Goal: Task Accomplishment & Management: Manage account settings

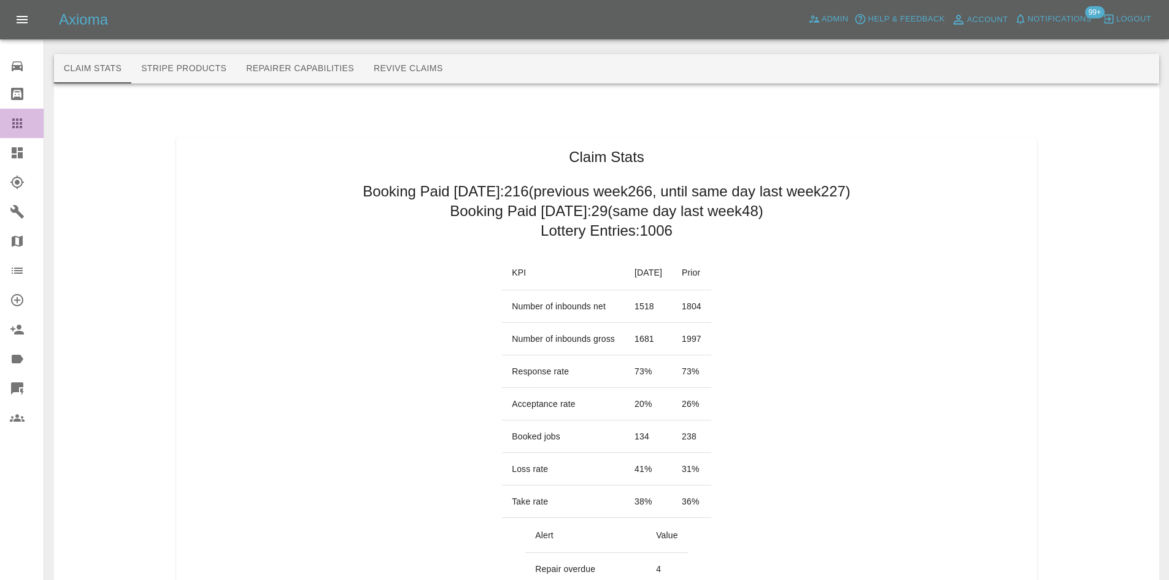
click at [26, 122] on div at bounding box center [27, 123] width 34 height 15
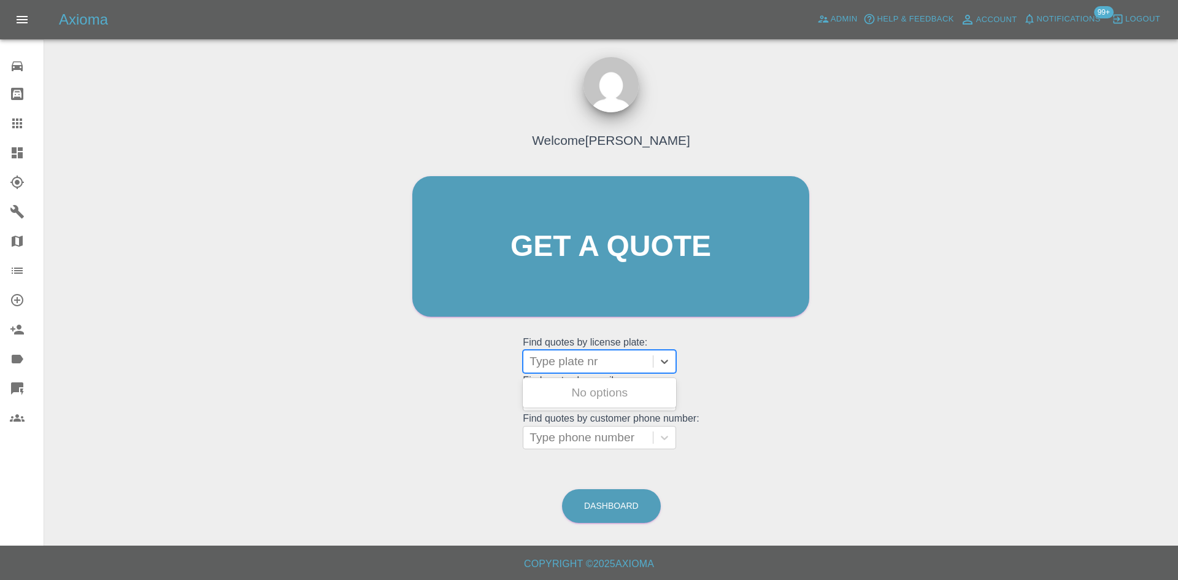
click at [569, 365] on div at bounding box center [588, 361] width 117 height 17
paste input "MW23ODE"
type input "MW23ODE"
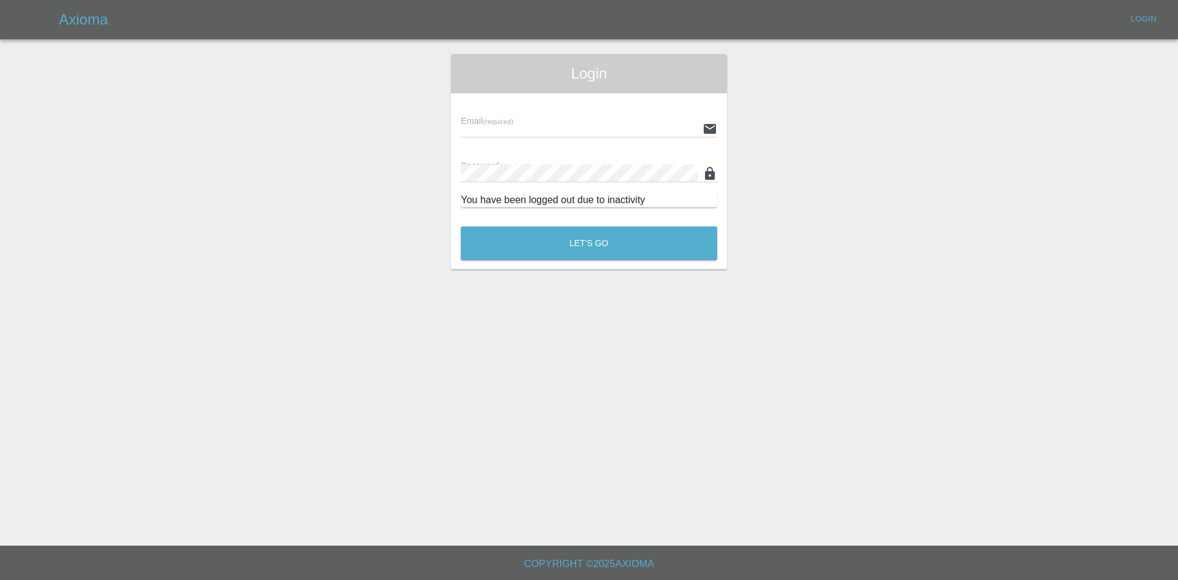
type input "[PERSON_NAME][EMAIL_ADDRESS][PERSON_NAME][DOMAIN_NAME]"
click at [641, 229] on button "Let's Go" at bounding box center [589, 243] width 256 height 34
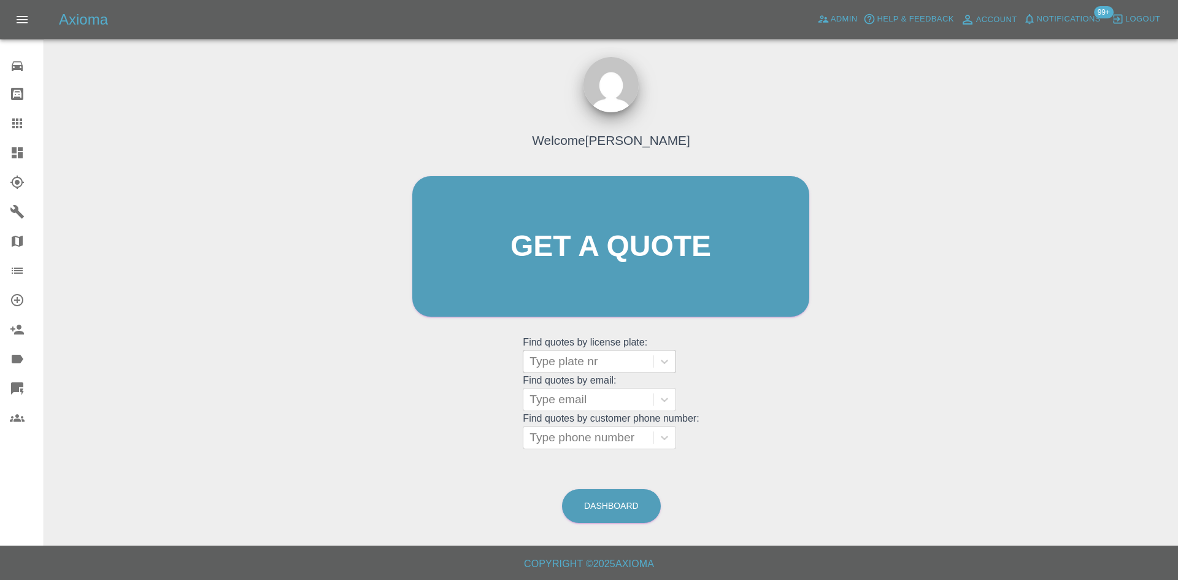
click at [570, 369] on div at bounding box center [588, 361] width 117 height 17
type input "mw23"
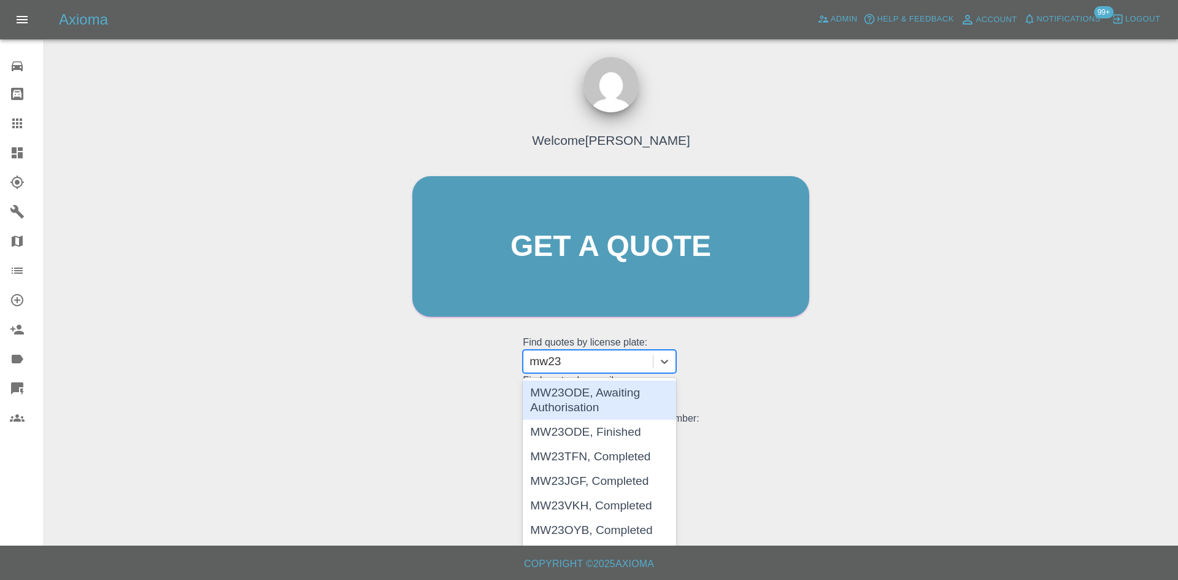
click at [547, 389] on div "MW23ODE, Awaiting Authorisation" at bounding box center [599, 399] width 153 height 39
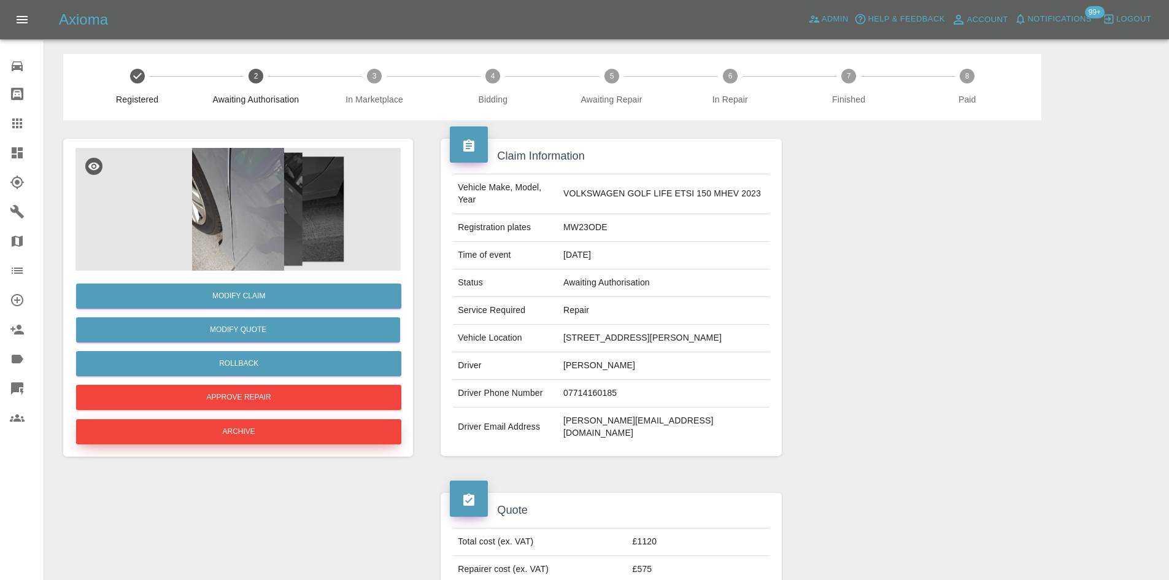
click at [299, 439] on button "Archive" at bounding box center [238, 431] width 325 height 25
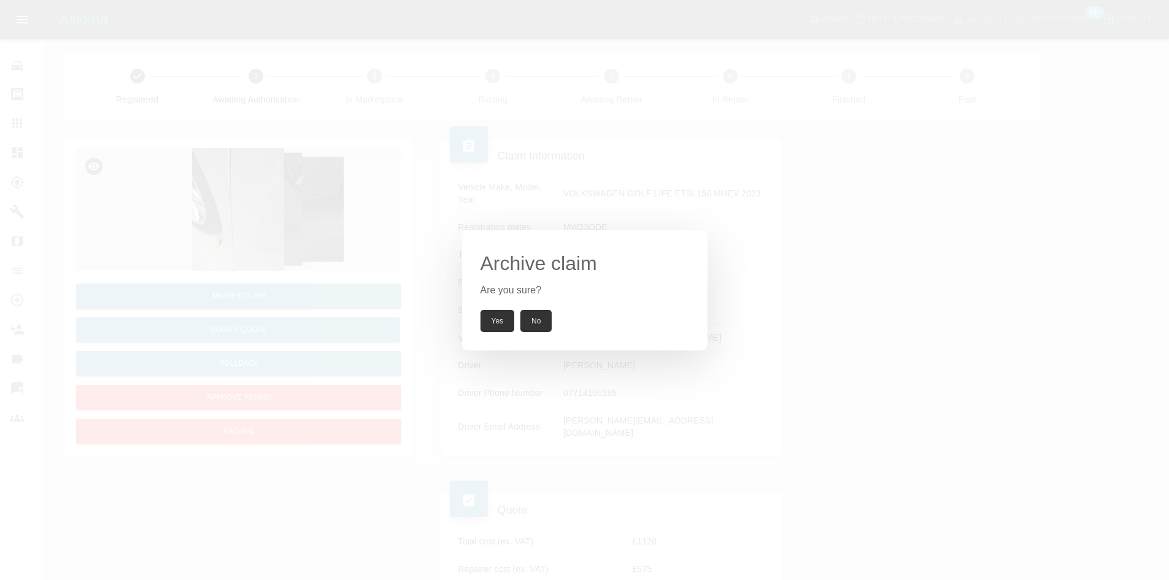
click at [509, 322] on button "Yes" at bounding box center [497, 321] width 34 height 22
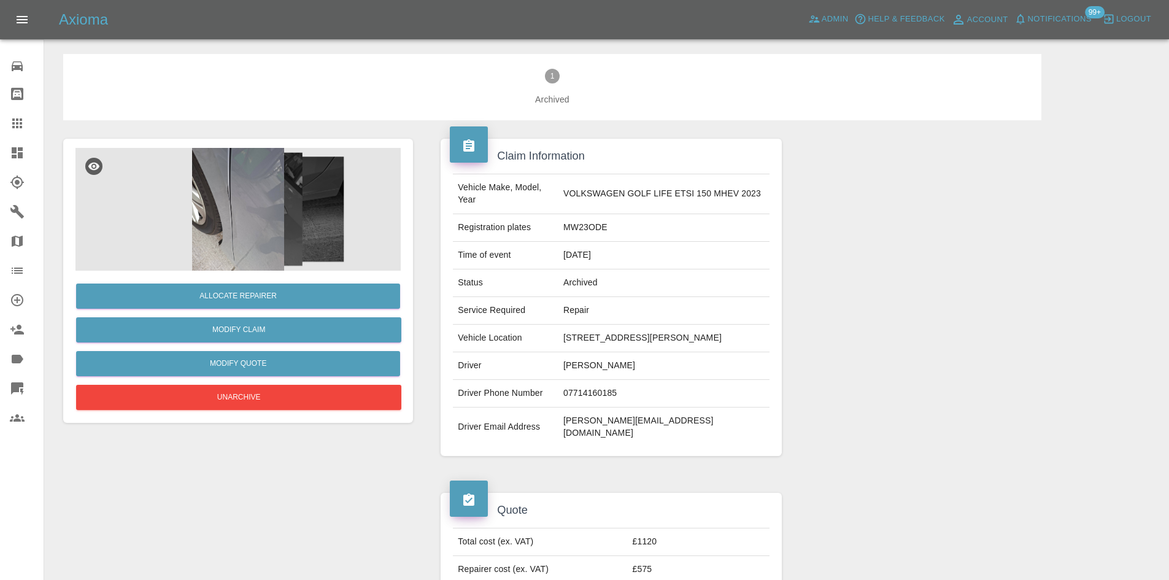
click at [301, 228] on img at bounding box center [237, 209] width 325 height 123
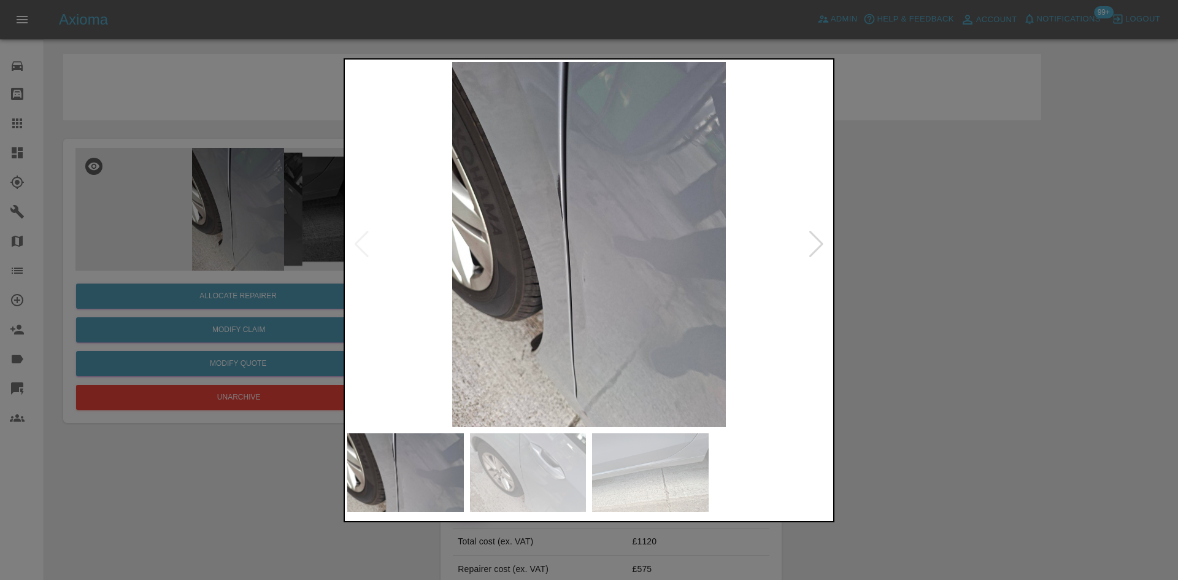
click at [814, 245] on div at bounding box center [816, 244] width 17 height 27
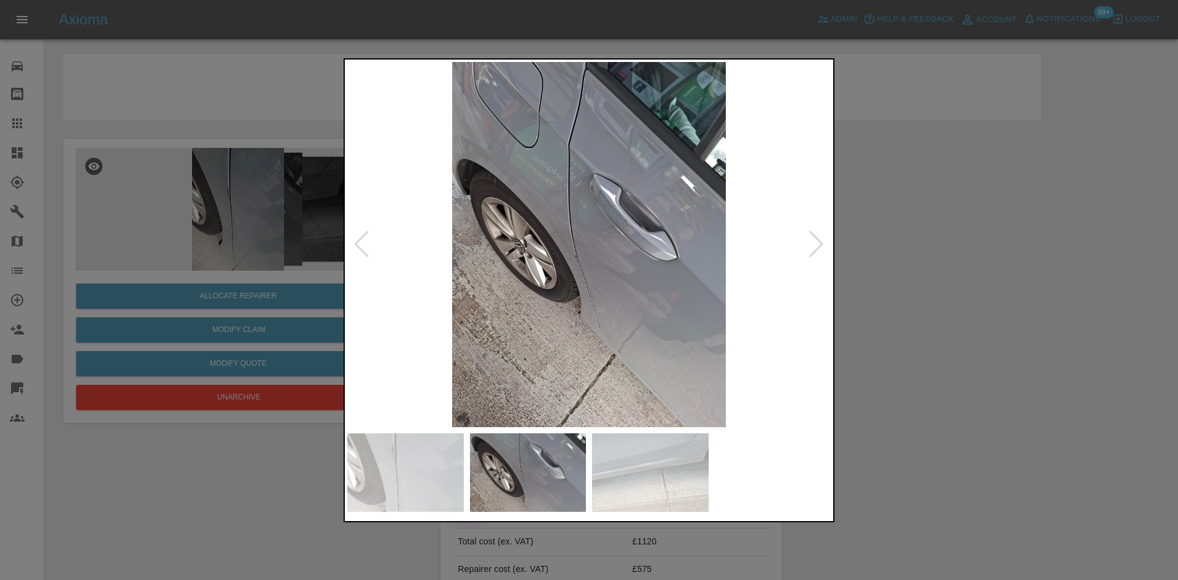
click at [814, 245] on div at bounding box center [816, 244] width 17 height 27
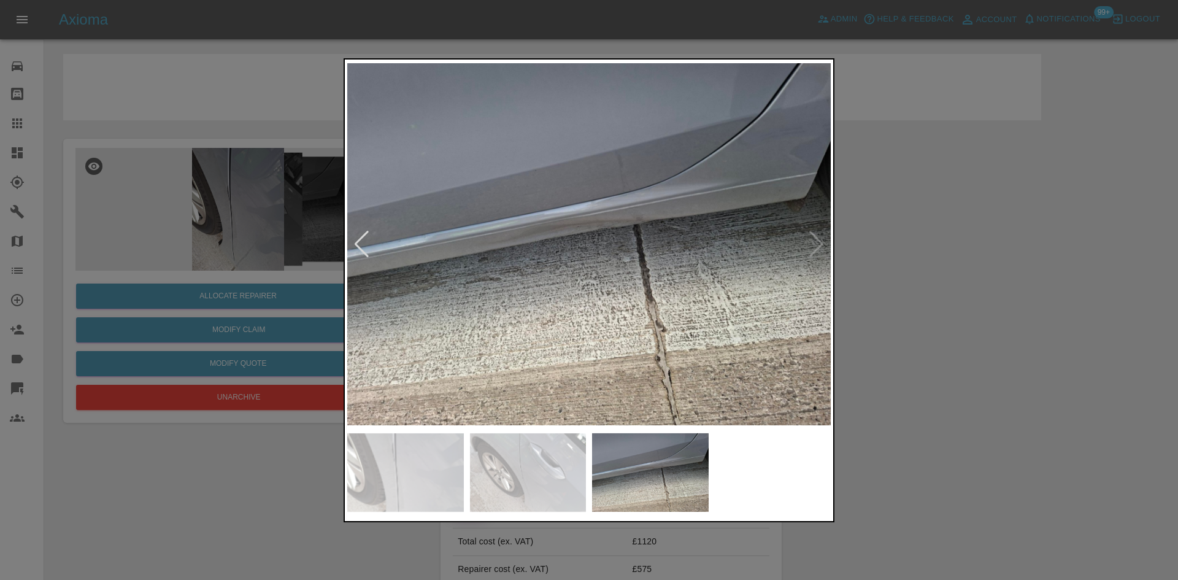
click at [814, 245] on img at bounding box center [588, 244] width 483 height 365
click at [995, 244] on div at bounding box center [589, 290] width 1178 height 580
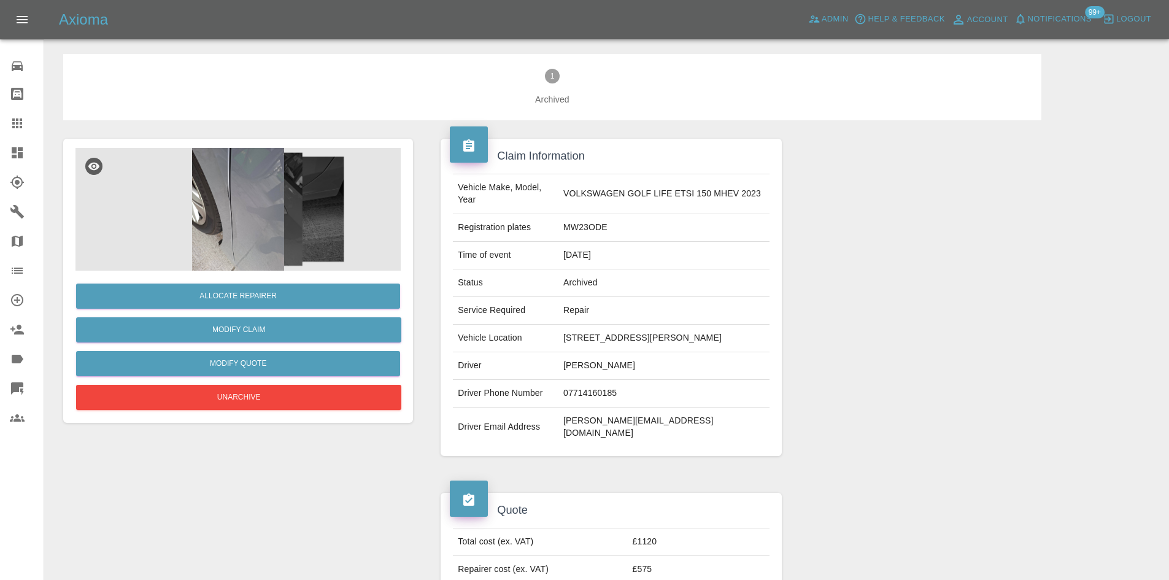
click at [300, 240] on img at bounding box center [237, 209] width 325 height 123
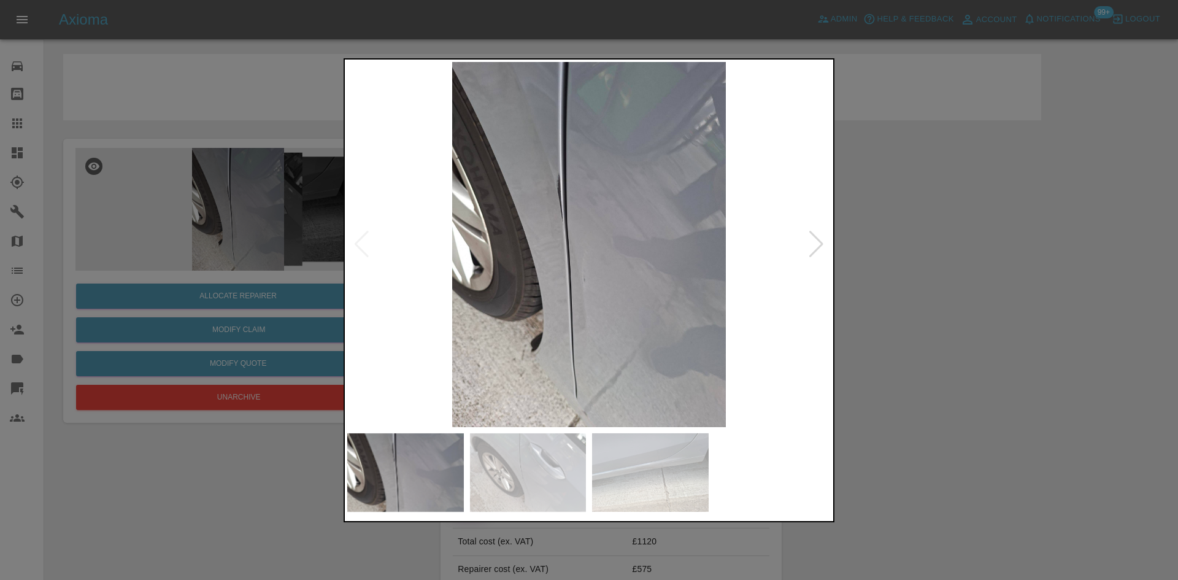
click at [809, 253] on div at bounding box center [816, 244] width 17 height 27
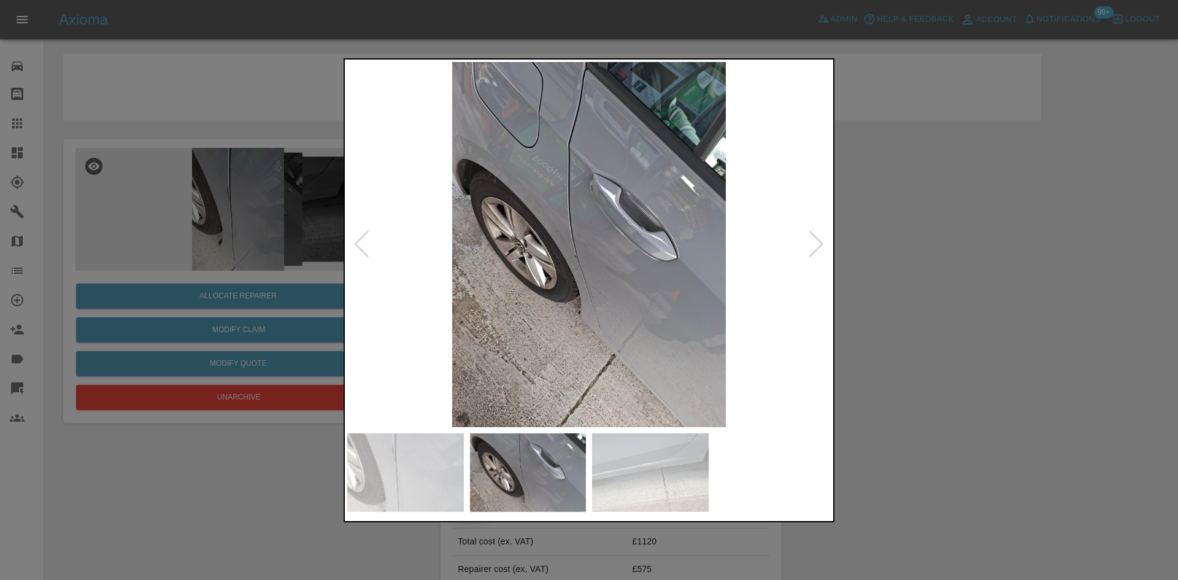
click at [809, 253] on div at bounding box center [816, 244] width 17 height 27
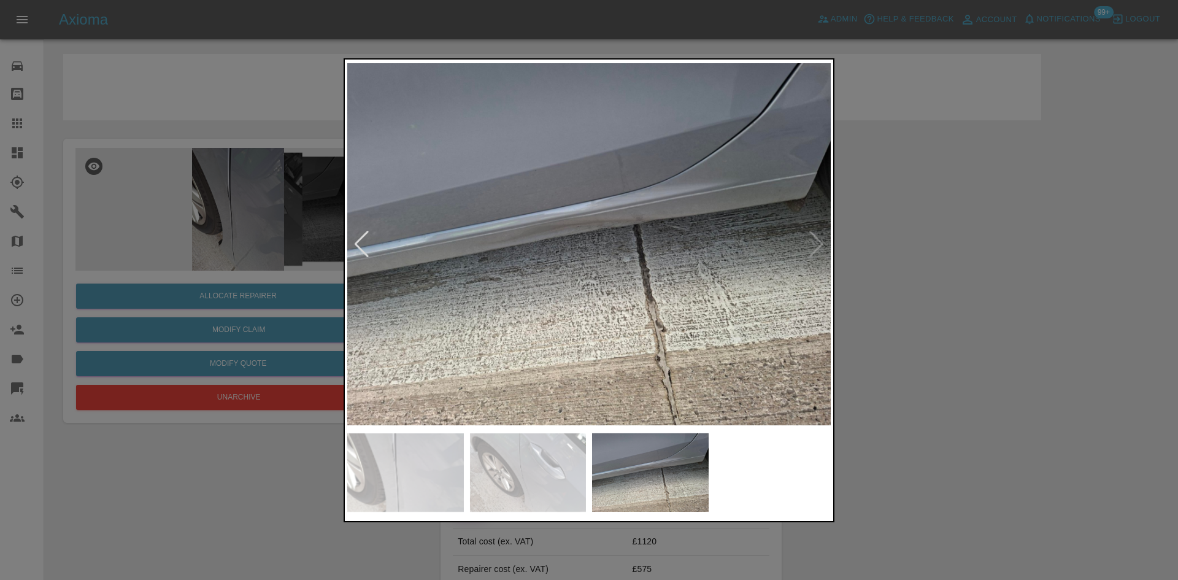
click at [928, 258] on div at bounding box center [589, 290] width 1178 height 580
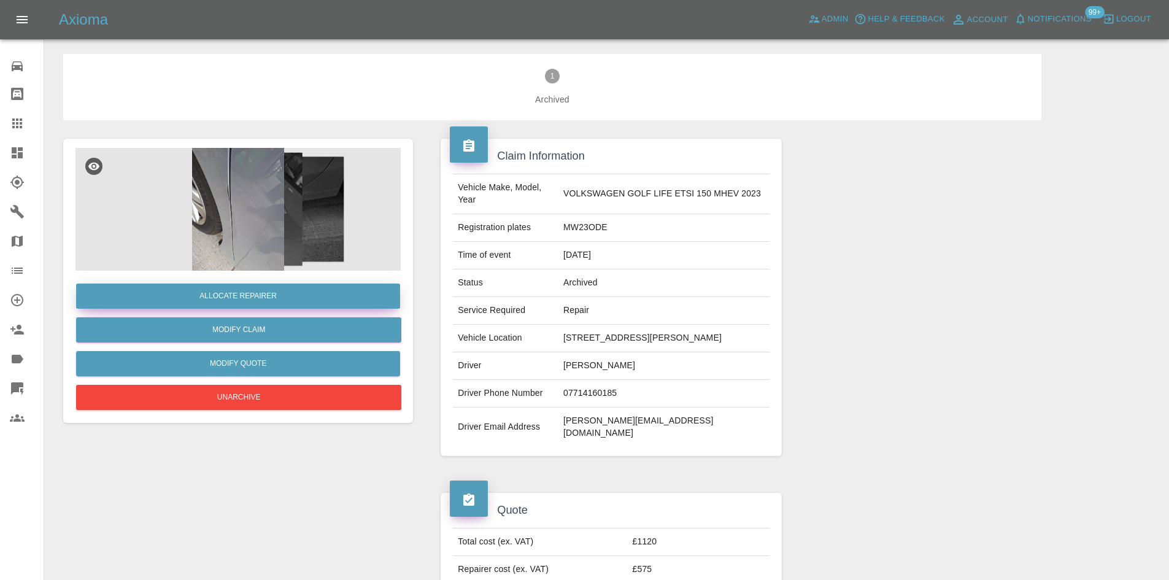
click at [228, 295] on button "Allocate Repairer" at bounding box center [238, 295] width 324 height 25
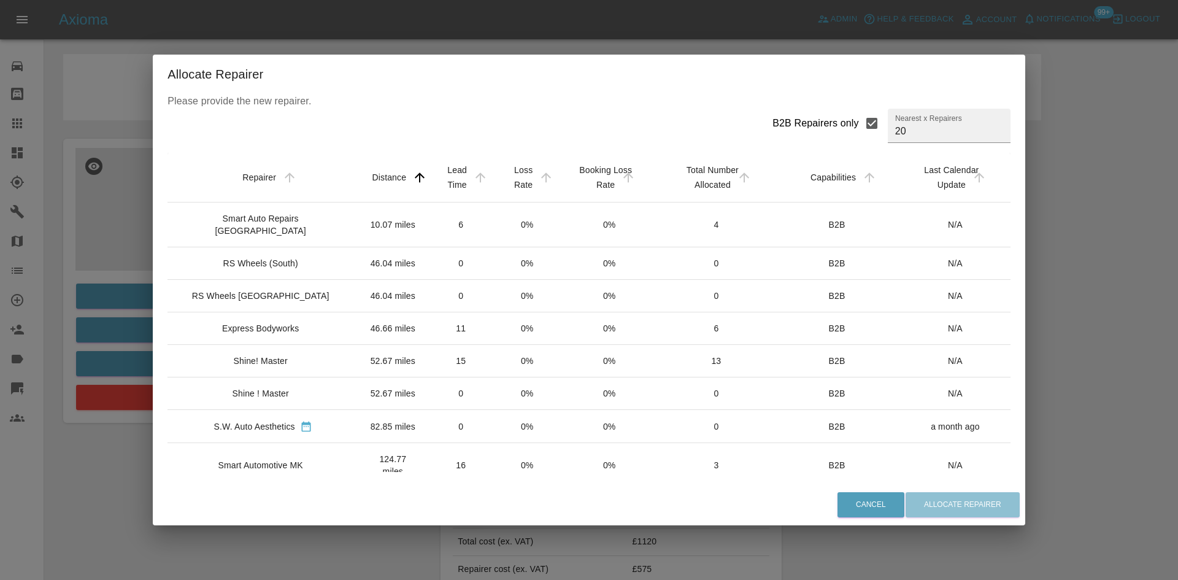
click at [307, 323] on td "Express Bodyworks" at bounding box center [263, 328] width 191 height 33
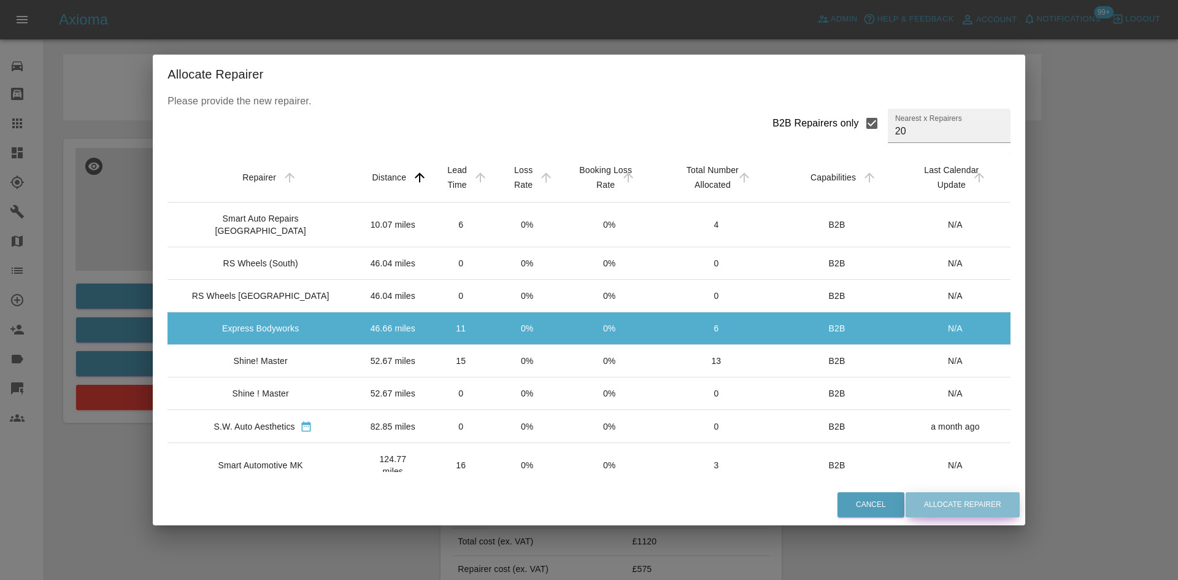
click at [944, 501] on button "Allocate Repairer" at bounding box center [963, 504] width 114 height 25
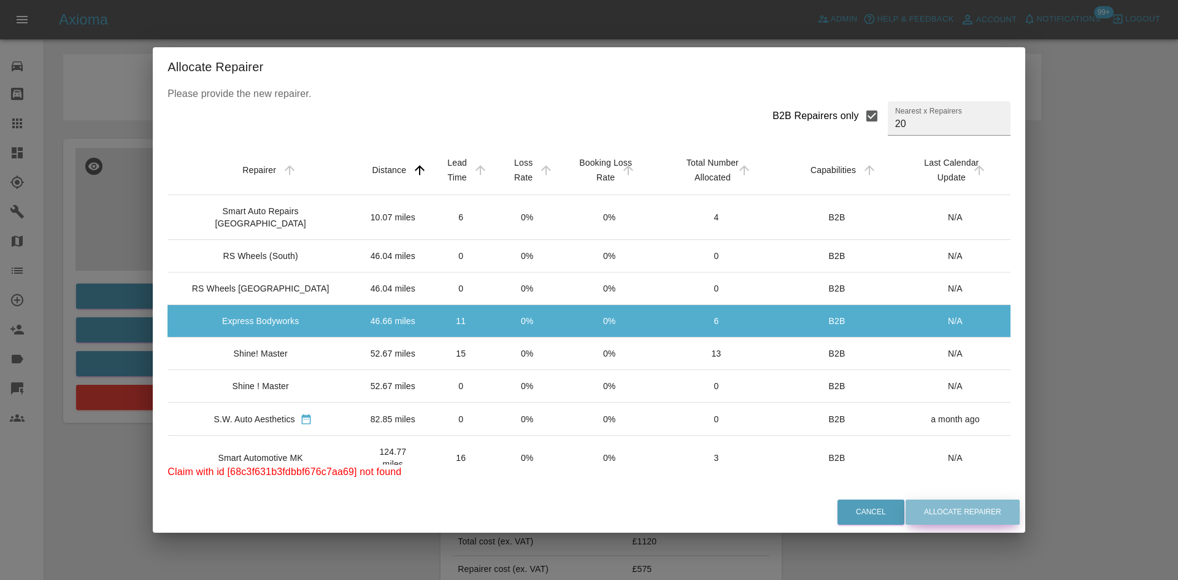
click at [940, 506] on button "Allocate Repairer" at bounding box center [963, 511] width 114 height 25
click at [857, 524] on button "Cancel" at bounding box center [871, 511] width 67 height 25
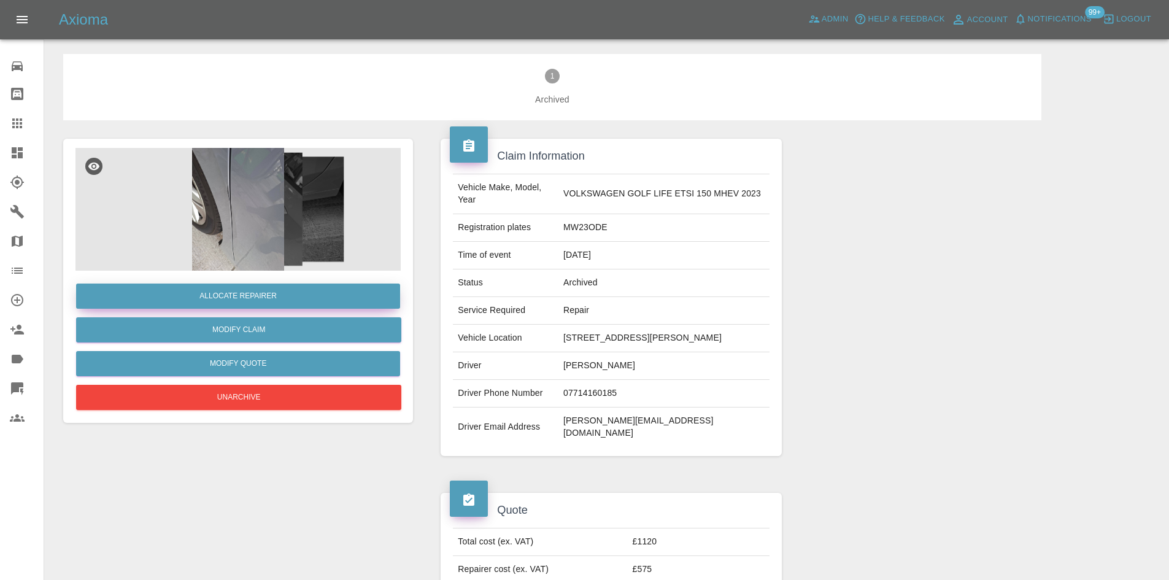
click at [288, 301] on button "Allocate Repairer" at bounding box center [238, 295] width 324 height 25
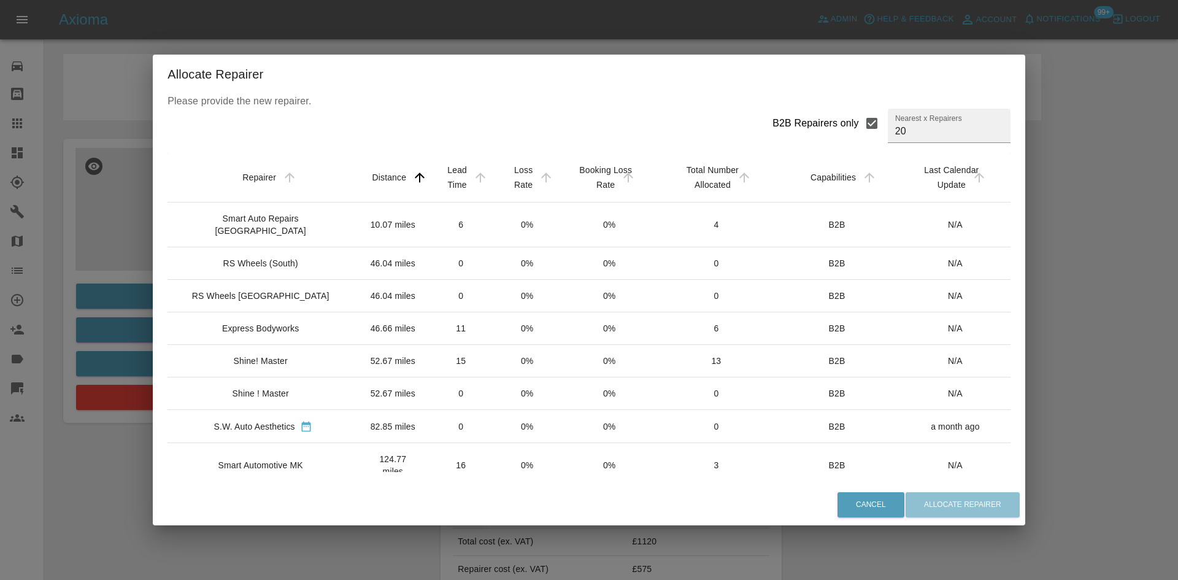
click at [296, 327] on td "Express Bodyworks" at bounding box center [263, 328] width 191 height 33
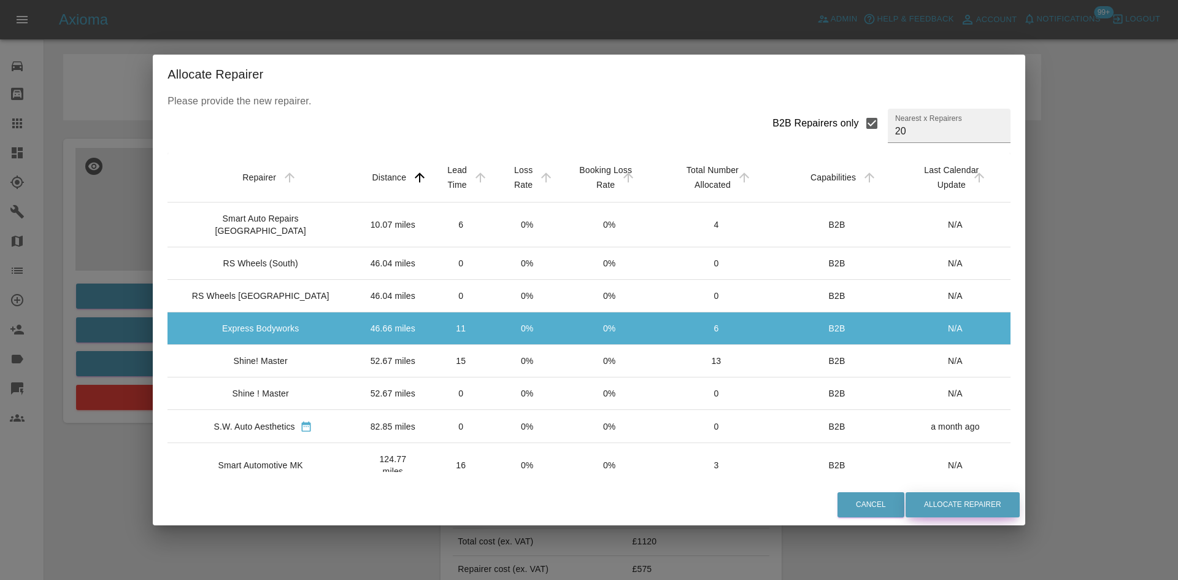
click at [928, 502] on button "Allocate Repairer" at bounding box center [963, 504] width 114 height 25
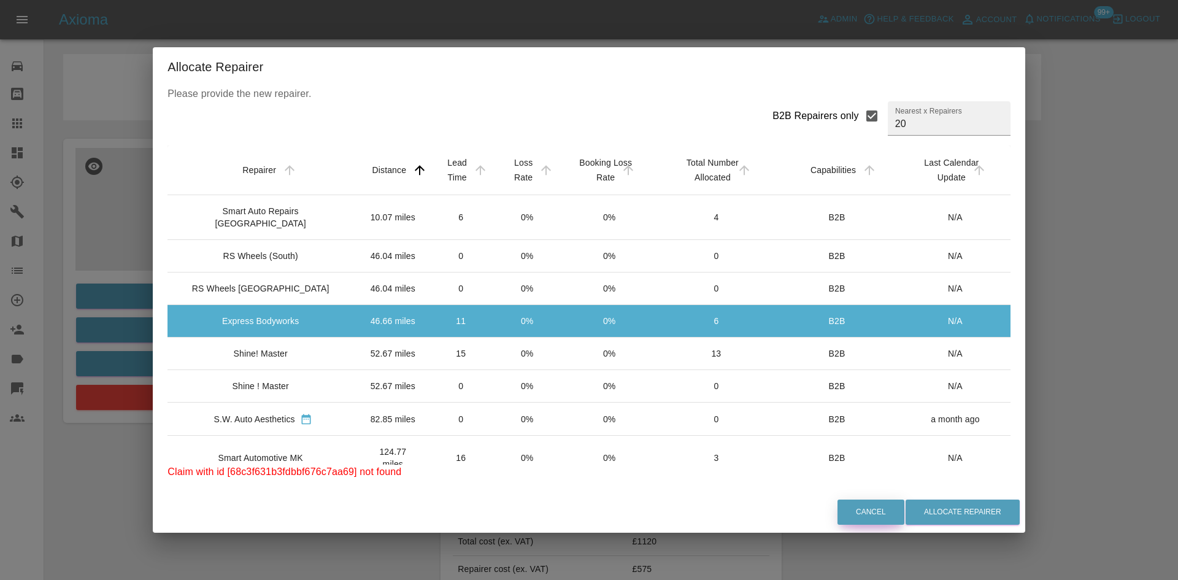
click at [858, 510] on button "Cancel" at bounding box center [871, 511] width 67 height 25
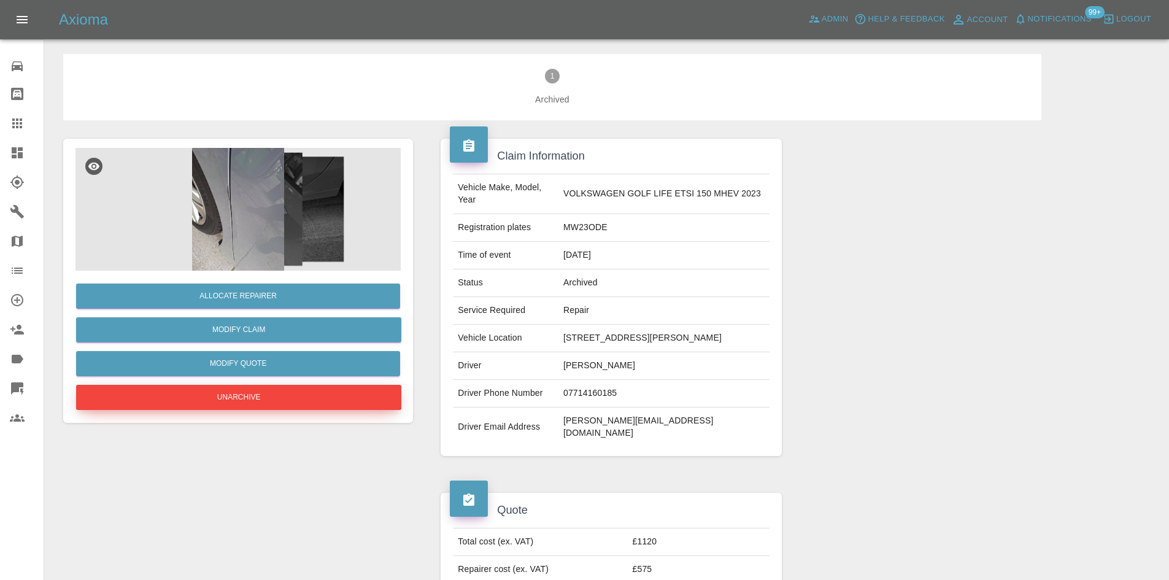
click at [255, 385] on button "Unarchive" at bounding box center [238, 397] width 325 height 25
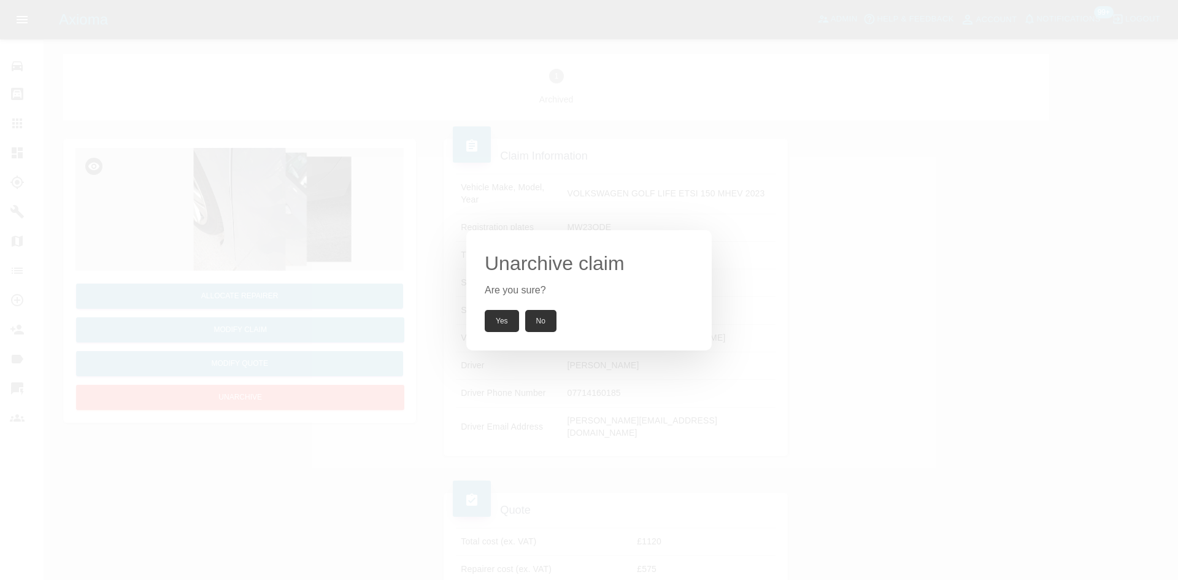
click at [485, 310] on div "Yes No" at bounding box center [589, 321] width 209 height 22
click at [503, 318] on button "Yes" at bounding box center [502, 321] width 34 height 22
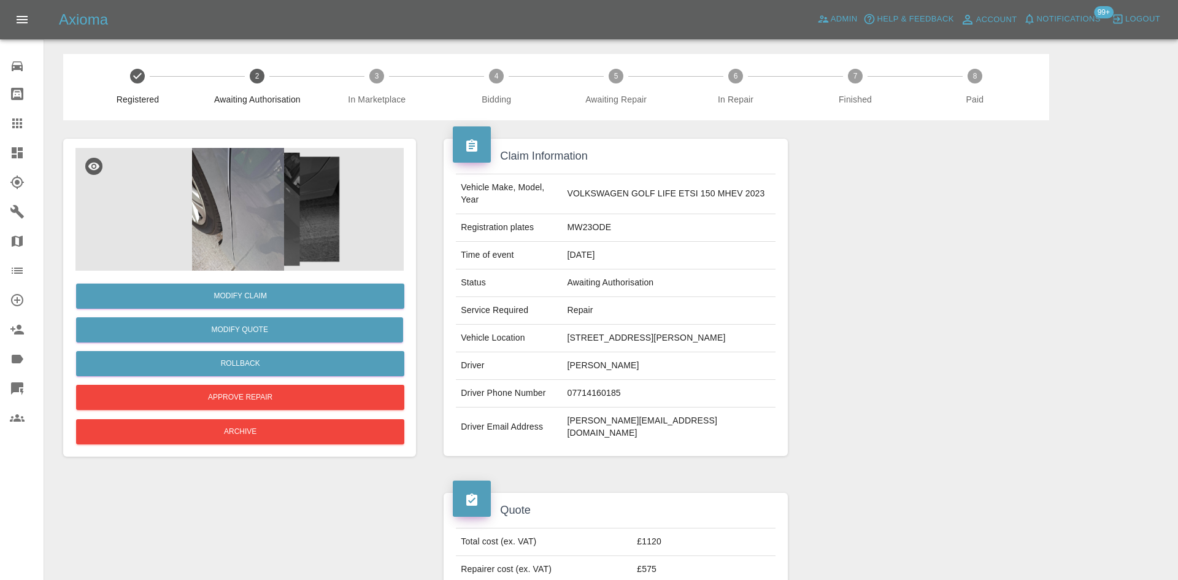
click at [503, 318] on td "Service Required" at bounding box center [509, 311] width 106 height 28
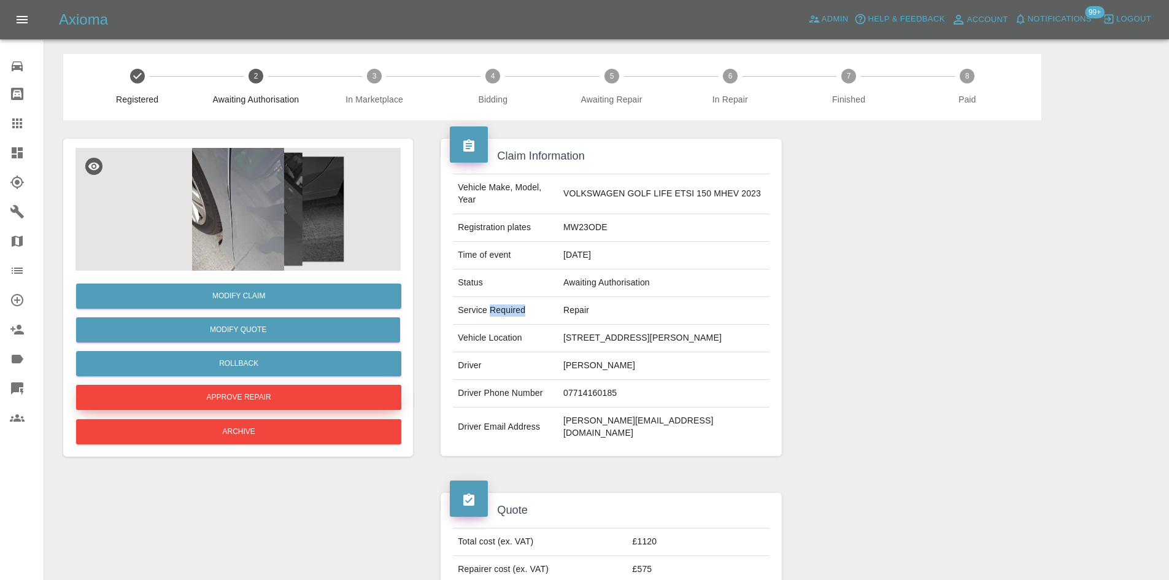
click at [326, 403] on button "Approve Repair" at bounding box center [238, 397] width 325 height 25
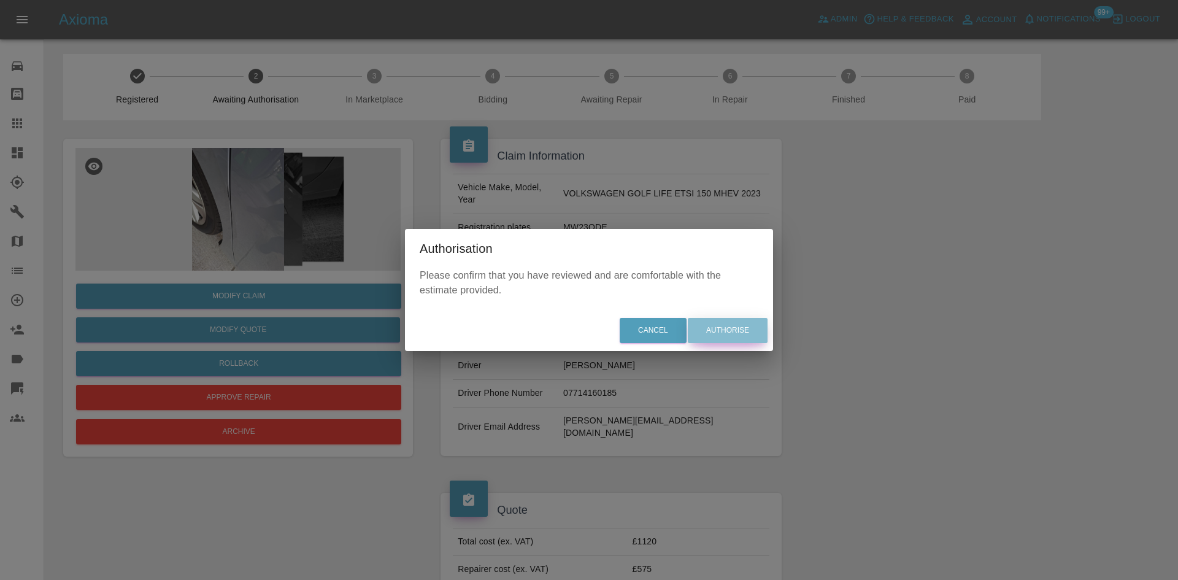
click at [737, 335] on button "Authorise" at bounding box center [728, 330] width 80 height 25
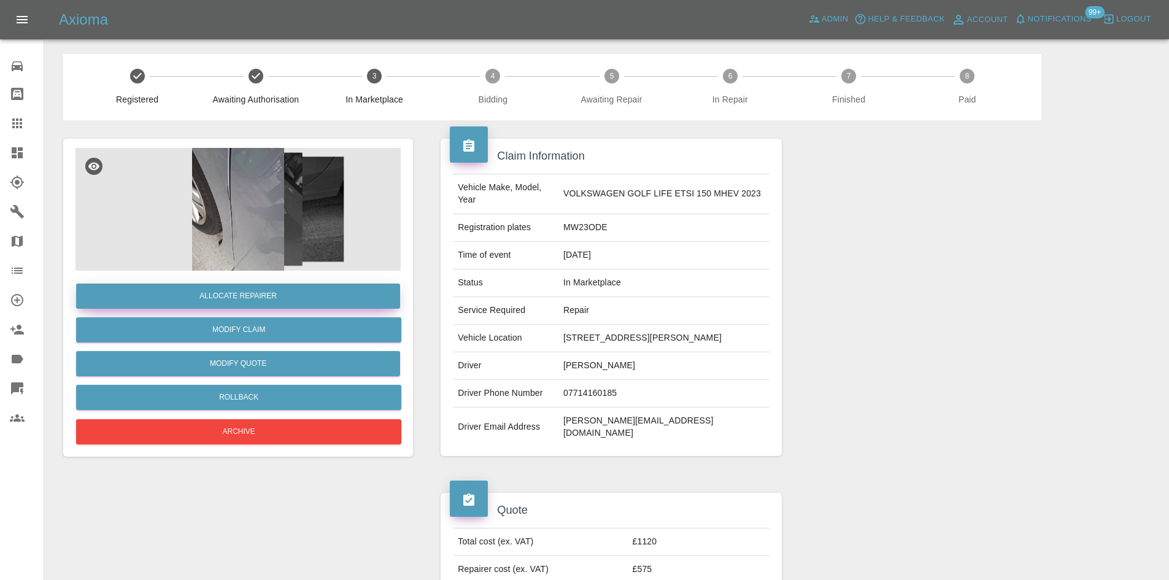
click at [337, 292] on button "Allocate Repairer" at bounding box center [238, 295] width 324 height 25
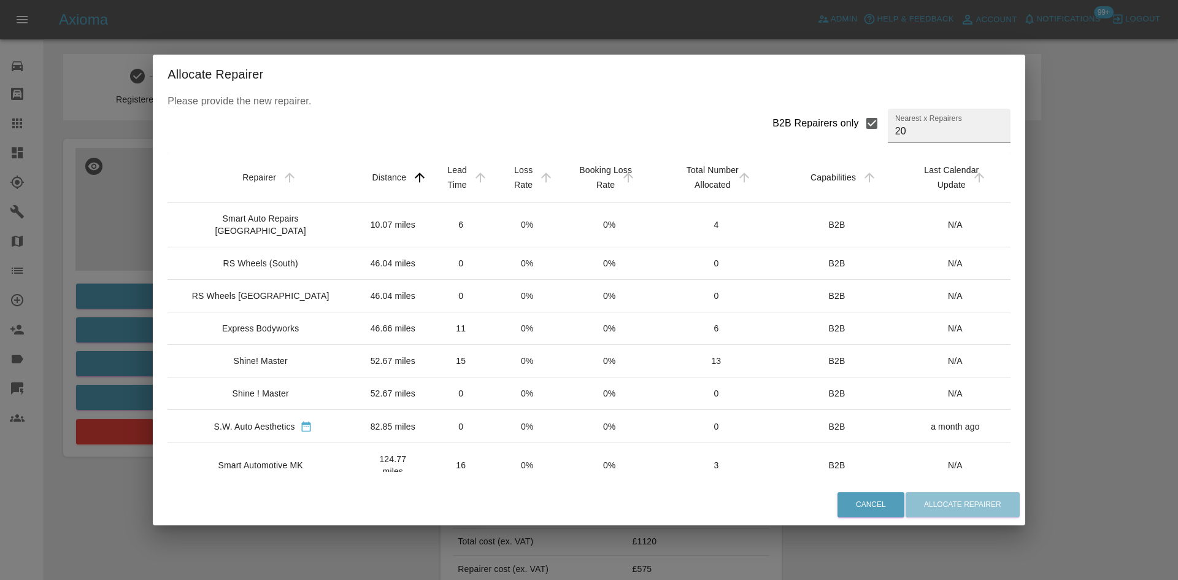
click at [304, 322] on div "Express Bodyworks" at bounding box center [262, 328] width 171 height 12
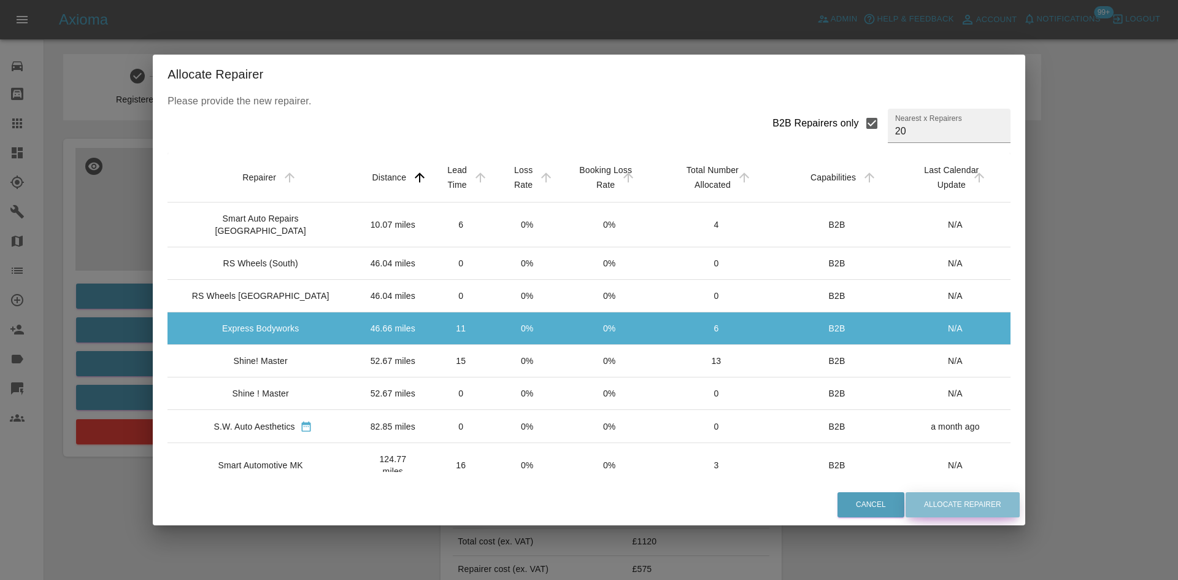
click at [960, 499] on button "Allocate Repairer" at bounding box center [963, 504] width 114 height 25
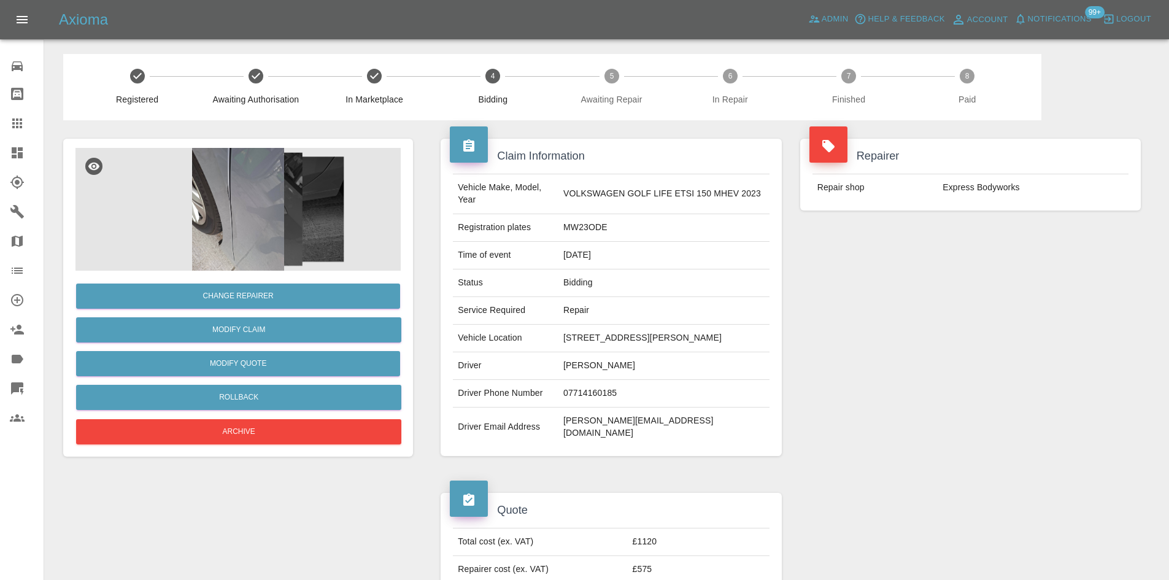
click at [4, 168] on link "Explorer" at bounding box center [22, 182] width 44 height 29
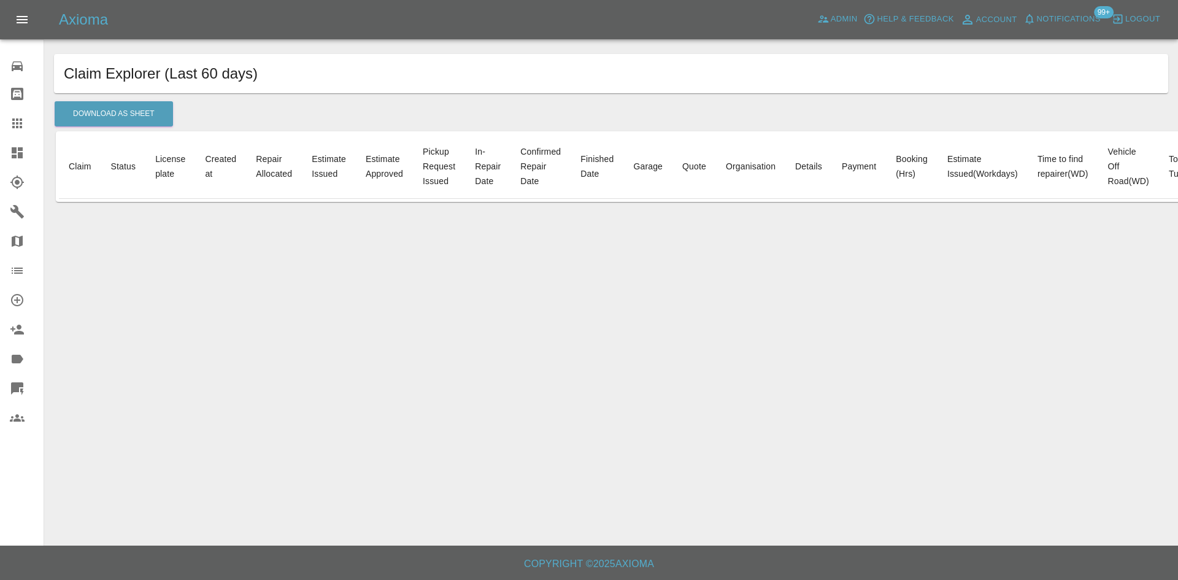
click at [4, 168] on link "Explorer" at bounding box center [22, 182] width 44 height 29
click at [13, 136] on link "Claims" at bounding box center [22, 123] width 44 height 29
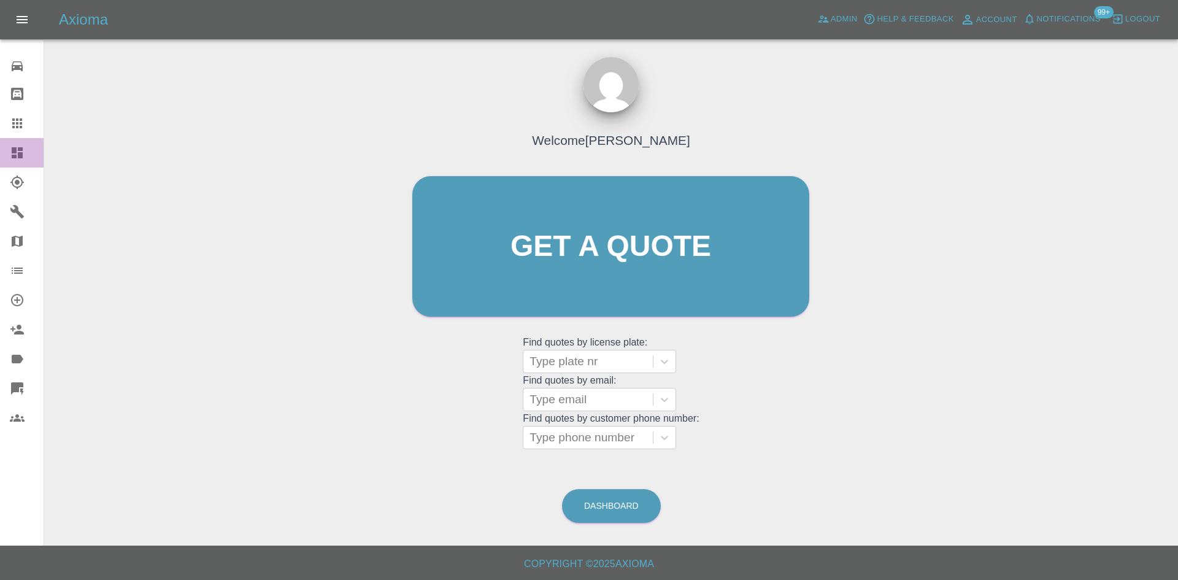
click at [13, 142] on link "Dashboard" at bounding box center [22, 152] width 44 height 29
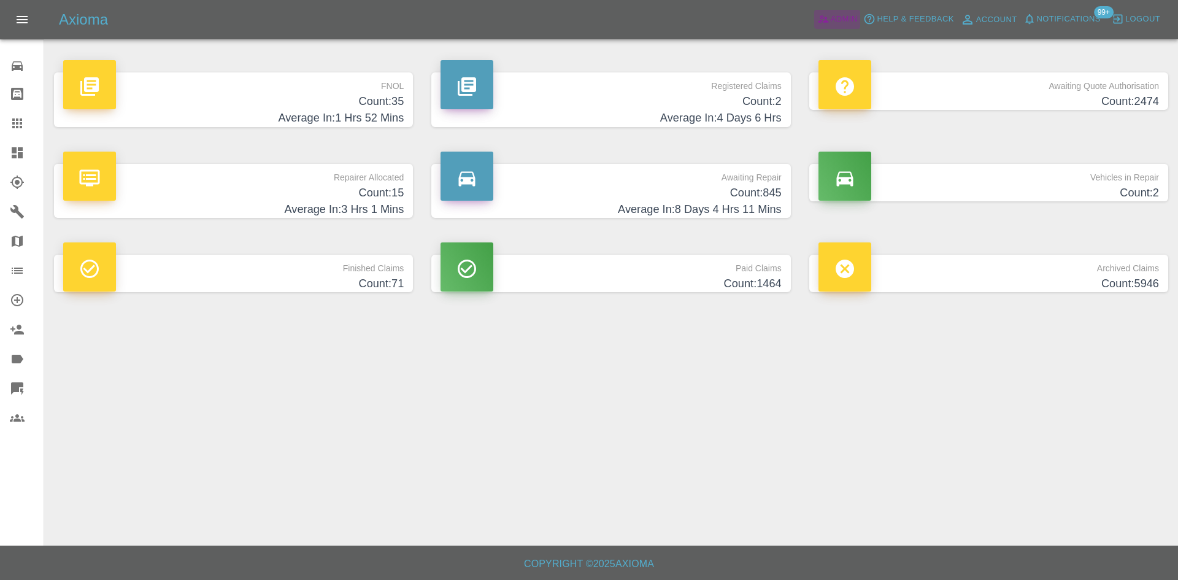
click at [832, 20] on span "Admin" at bounding box center [844, 19] width 27 height 14
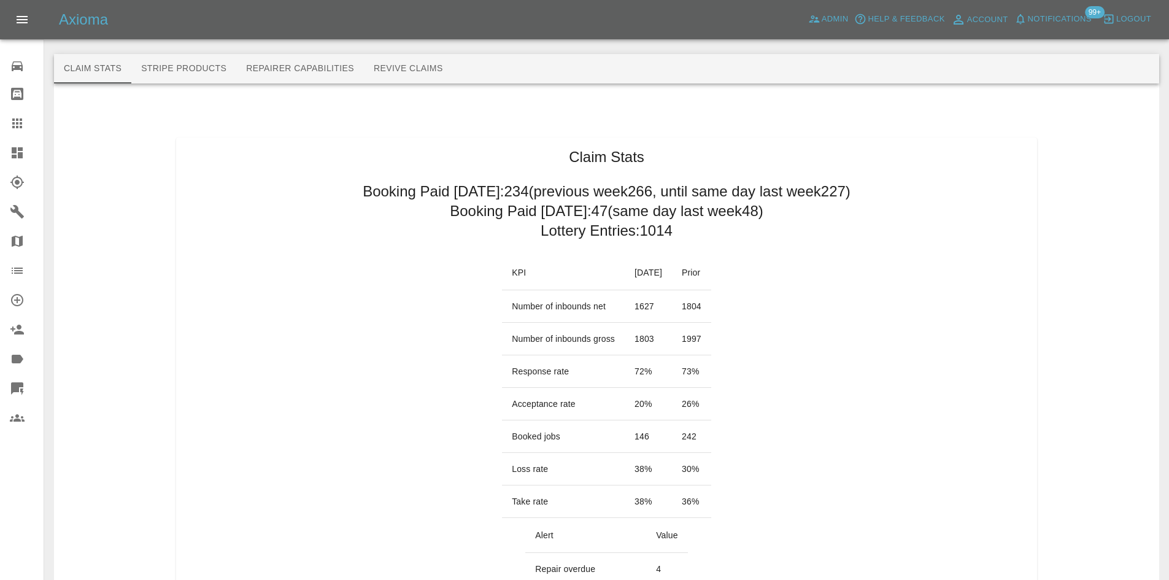
click at [1040, 37] on div "Axioma Admin Help & Feedback Account Notifications 99+ Logout" at bounding box center [584, 19] width 1169 height 39
click at [1050, 16] on span "Notifications" at bounding box center [1060, 19] width 64 height 14
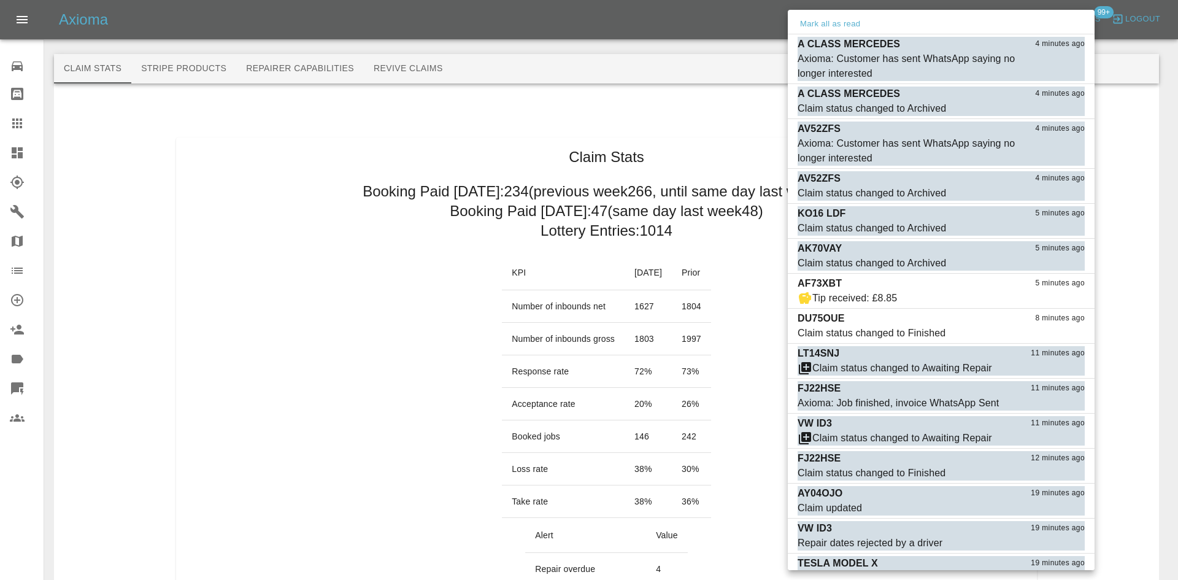
click at [472, 461] on div at bounding box center [589, 290] width 1178 height 580
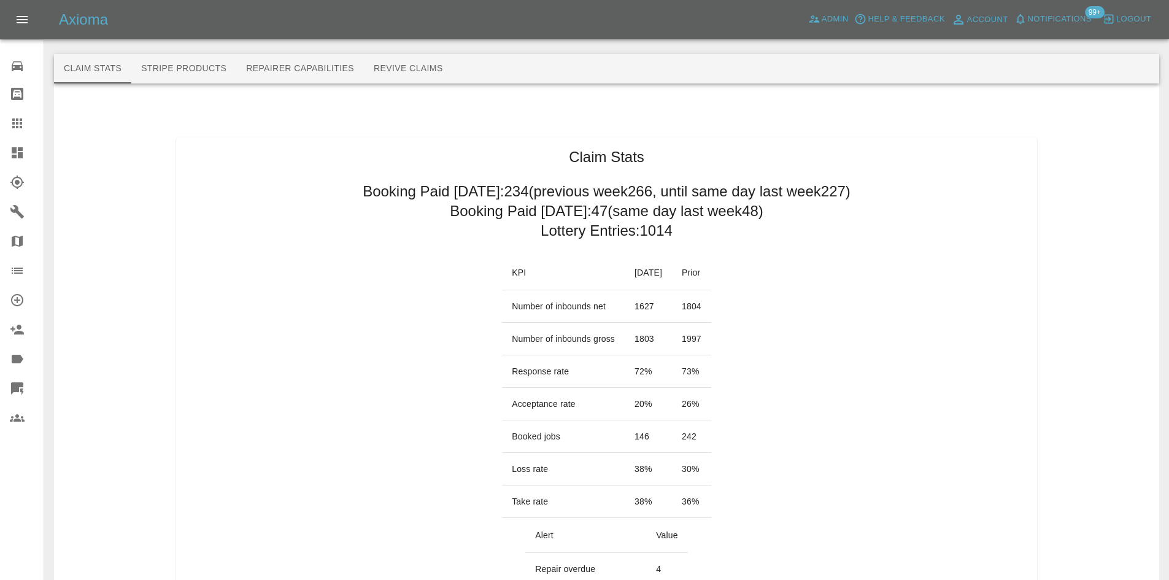
click at [26, 158] on div at bounding box center [27, 152] width 34 height 15
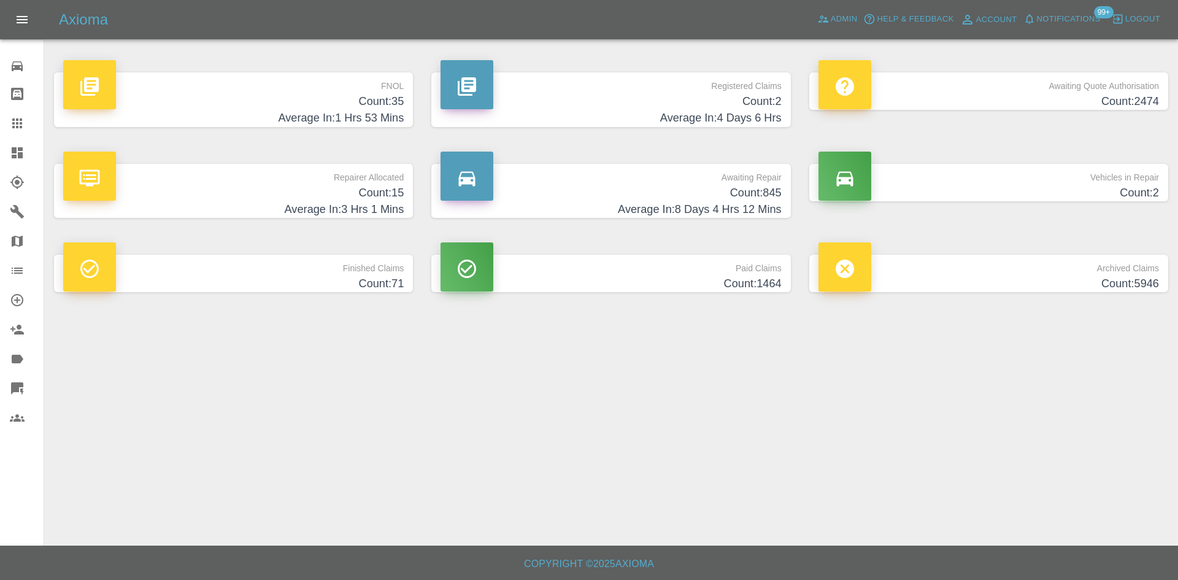
click at [9, 128] on link "Claims" at bounding box center [22, 123] width 44 height 29
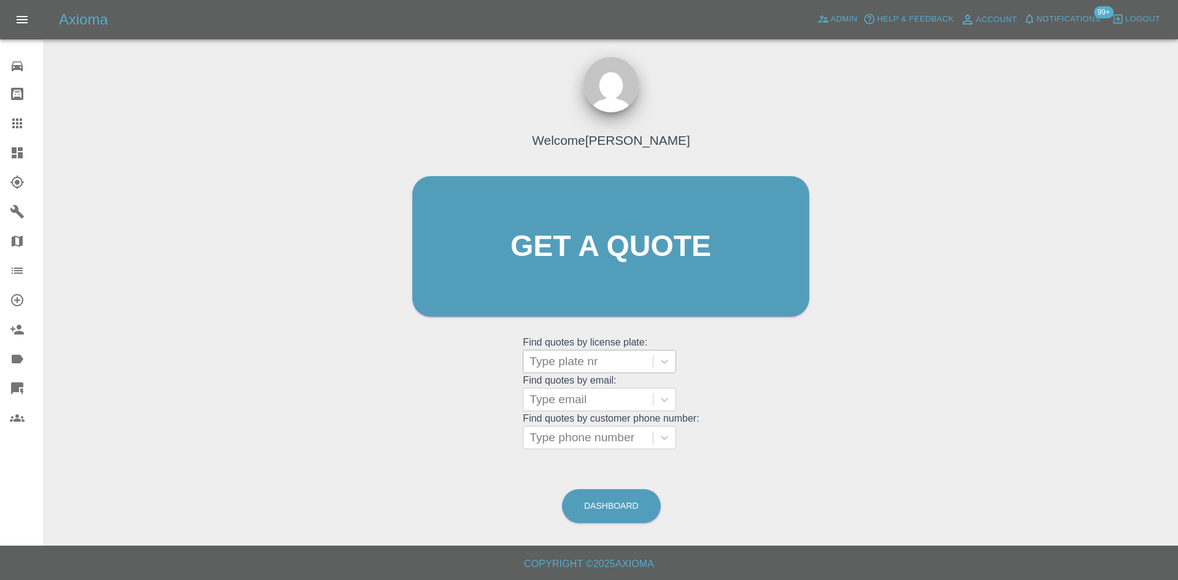
click at [566, 354] on div at bounding box center [588, 361] width 117 height 17
paste input "DL25TDU"
type input "DL25"
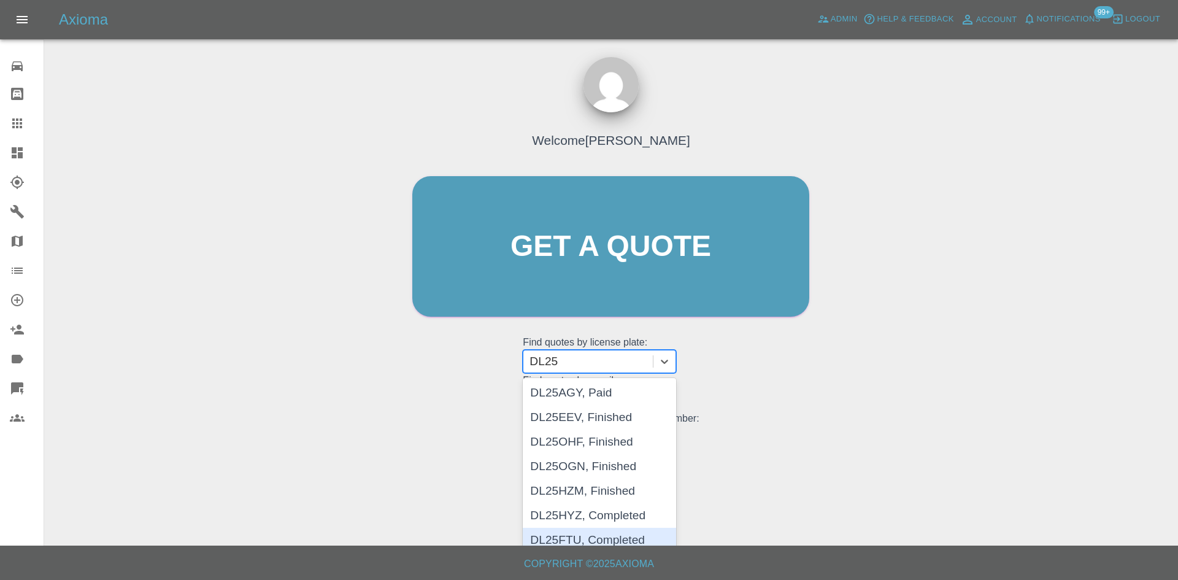
click at [558, 541] on div "DL25FTU, Completed" at bounding box center [599, 540] width 153 height 25
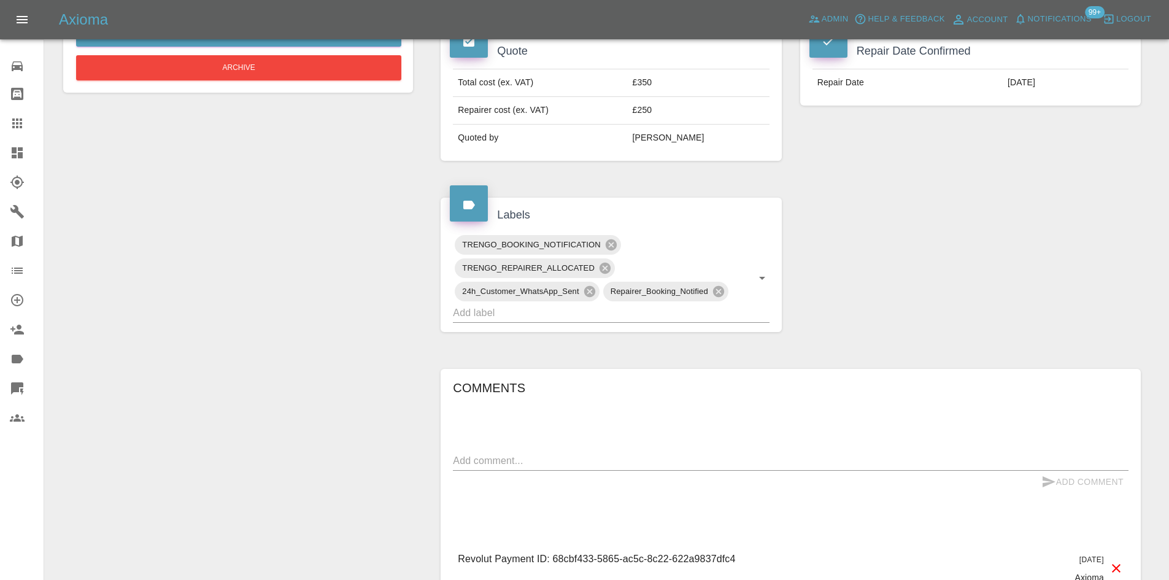
scroll to position [449, 0]
